Goal: Information Seeking & Learning: Find specific page/section

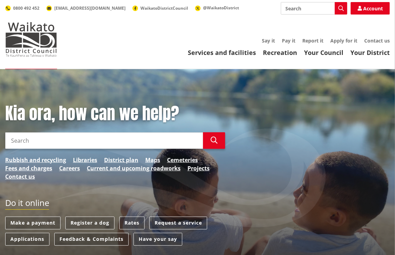
click at [48, 142] on input "Search" at bounding box center [104, 140] width 198 height 17
type input "21d jellicoe ave tuakau"
click at [210, 141] on button "Search" at bounding box center [214, 140] width 22 height 17
click at [231, 53] on link "Services and facilities" at bounding box center [222, 52] width 68 height 8
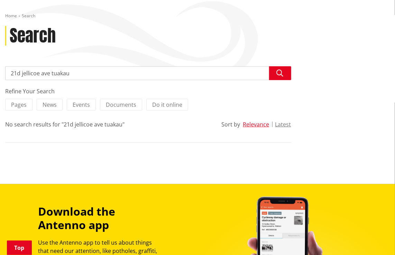
scroll to position [69, 0]
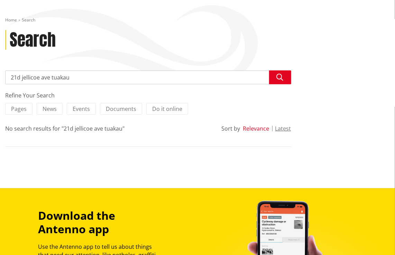
click at [252, 127] on button "Relevance" at bounding box center [256, 129] width 26 height 6
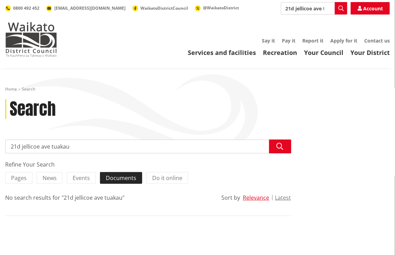
click at [129, 179] on span "Documents" at bounding box center [121, 178] width 30 height 8
click at [0, 0] on input "Documents" at bounding box center [0, 0] width 0 height 0
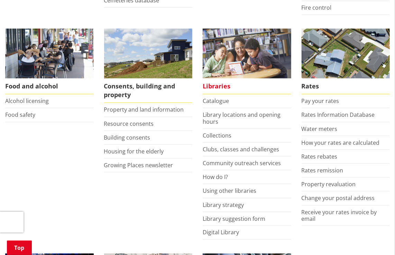
scroll to position [277, 0]
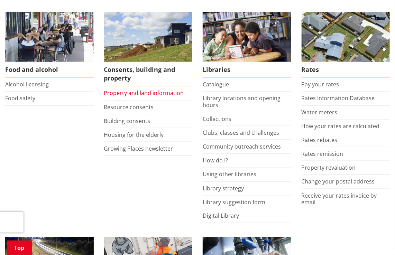
click at [151, 91] on link "Property and land information" at bounding box center [144, 93] width 80 height 8
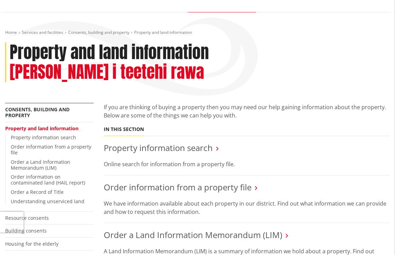
scroll to position [69, 0]
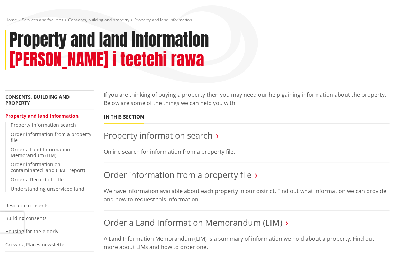
click at [217, 133] on icon at bounding box center [218, 136] width 2 height 6
click at [198, 130] on link "Property information search" at bounding box center [158, 135] width 109 height 11
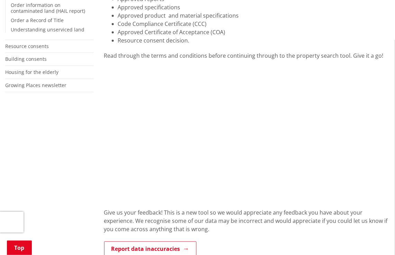
scroll to position [208, 0]
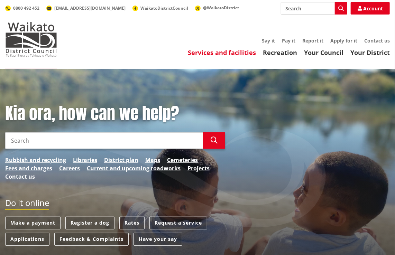
click at [229, 53] on link "Services and facilities" at bounding box center [222, 52] width 68 height 8
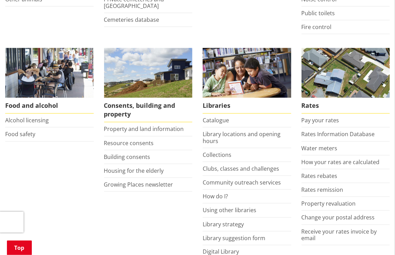
scroll to position [242, 0]
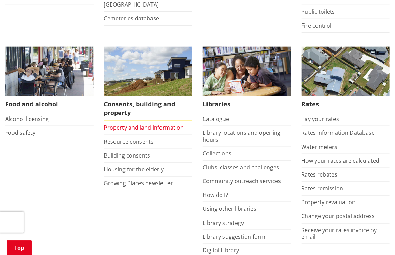
click at [169, 128] on link "Property and land information" at bounding box center [144, 128] width 80 height 8
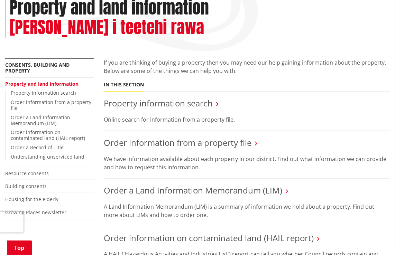
scroll to position [104, 0]
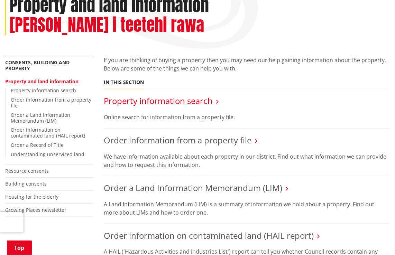
click at [196, 95] on link "Property information search" at bounding box center [158, 100] width 109 height 11
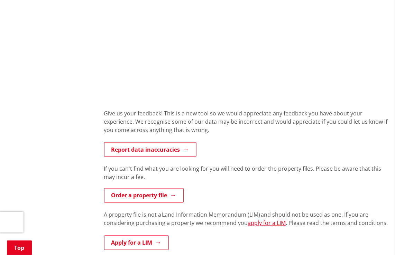
scroll to position [346, 0]
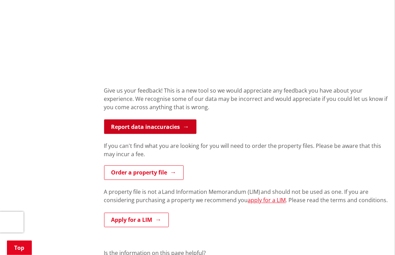
click at [179, 128] on link "Report data inaccuracies" at bounding box center [150, 127] width 92 height 15
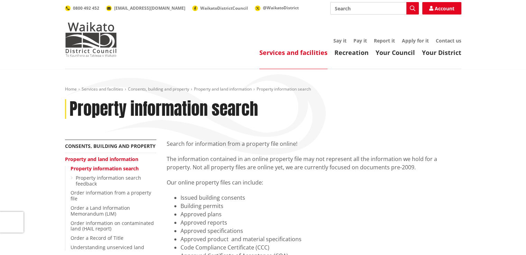
click at [395, 112] on div "Property information search" at bounding box center [263, 109] width 396 height 20
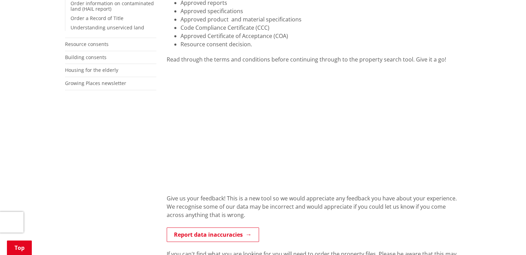
scroll to position [208, 0]
